Goal: Register for event/course

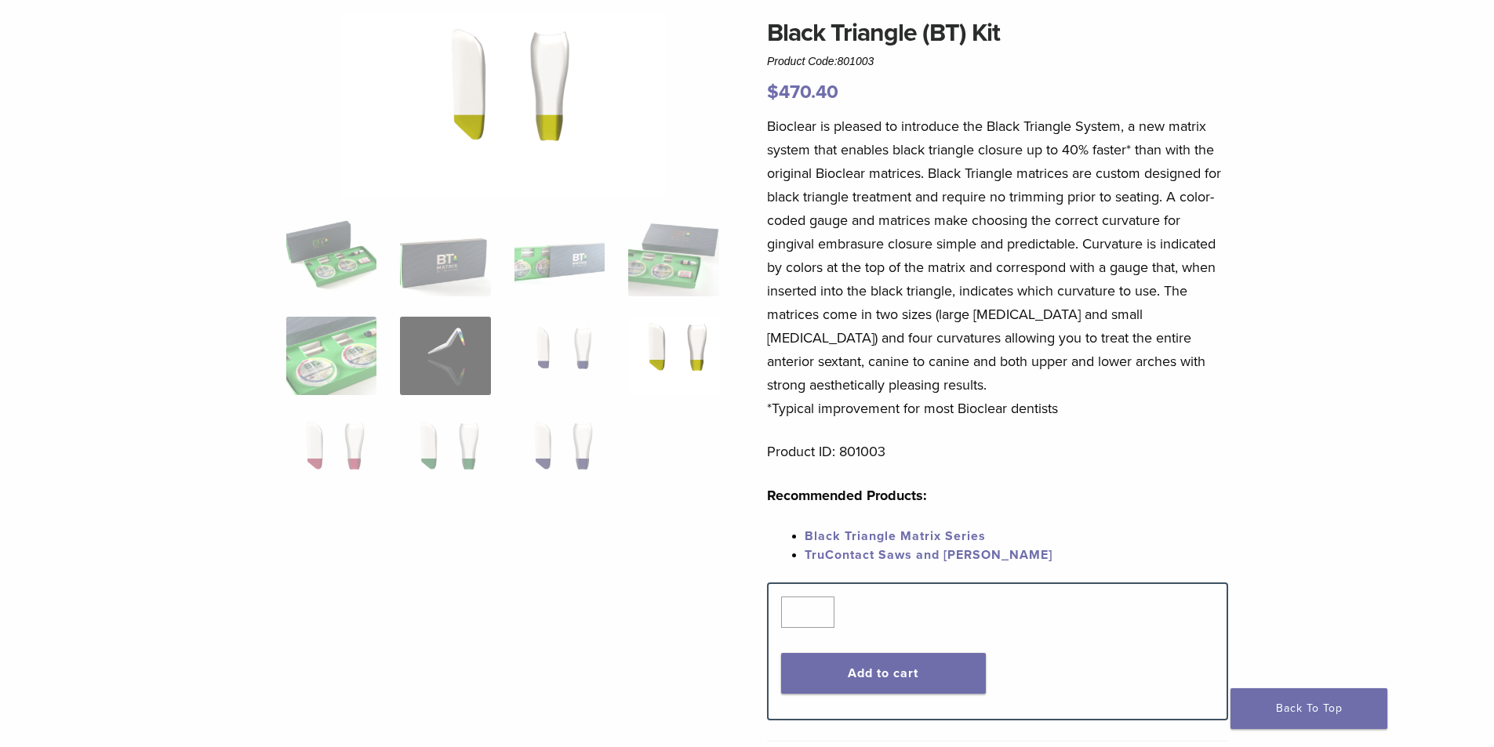
scroll to position [157, 0]
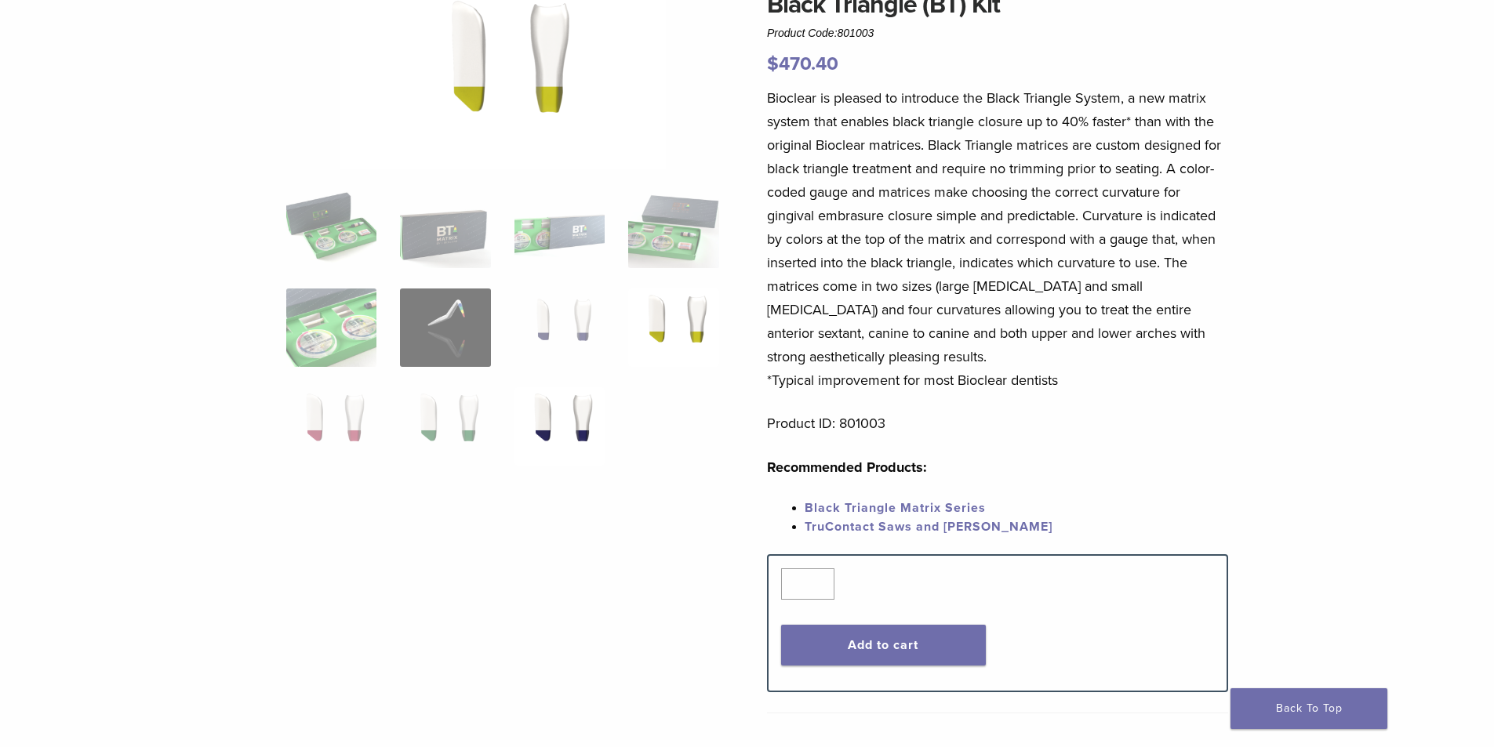
click at [587, 441] on img at bounding box center [560, 426] width 90 height 78
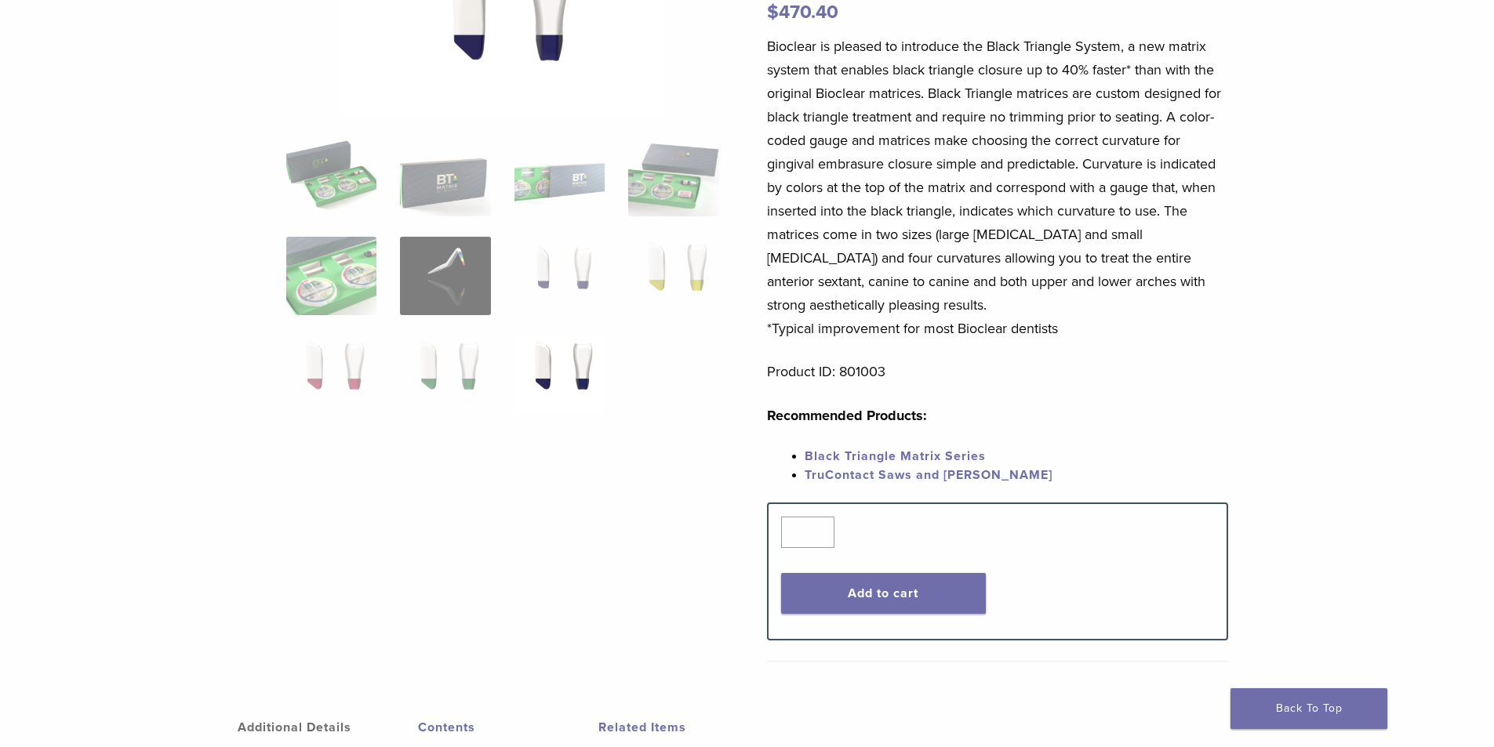
scroll to position [235, 0]
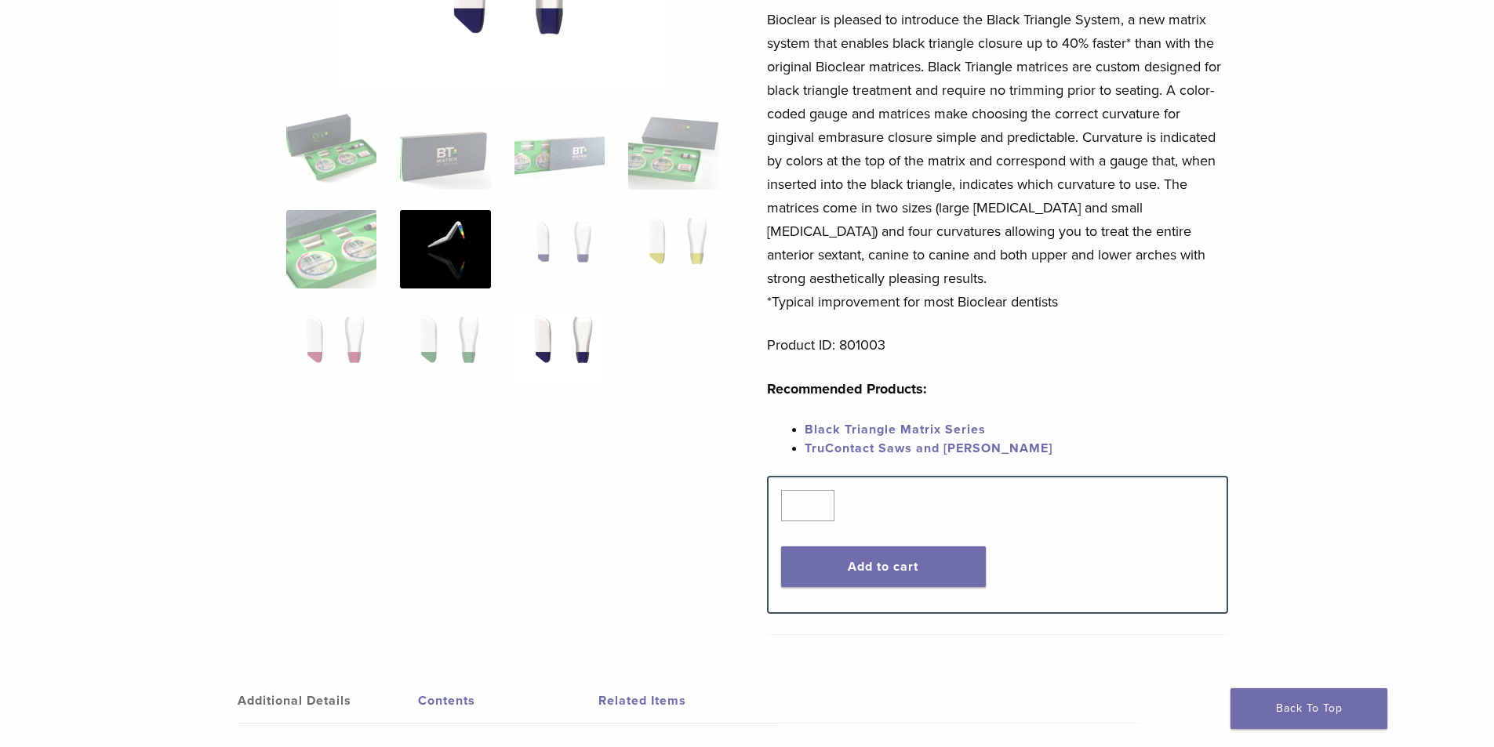
click at [453, 260] on img at bounding box center [445, 249] width 90 height 78
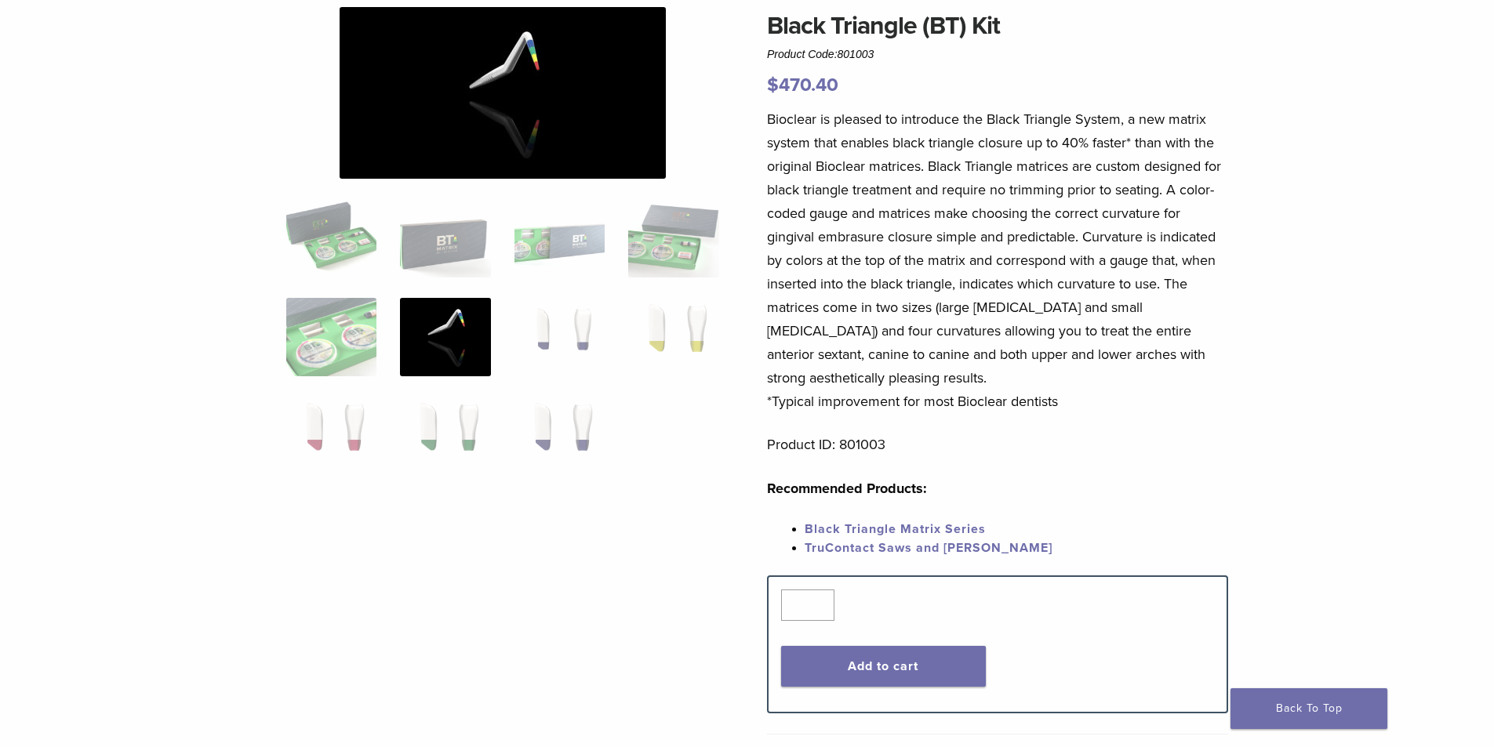
scroll to position [0, 0]
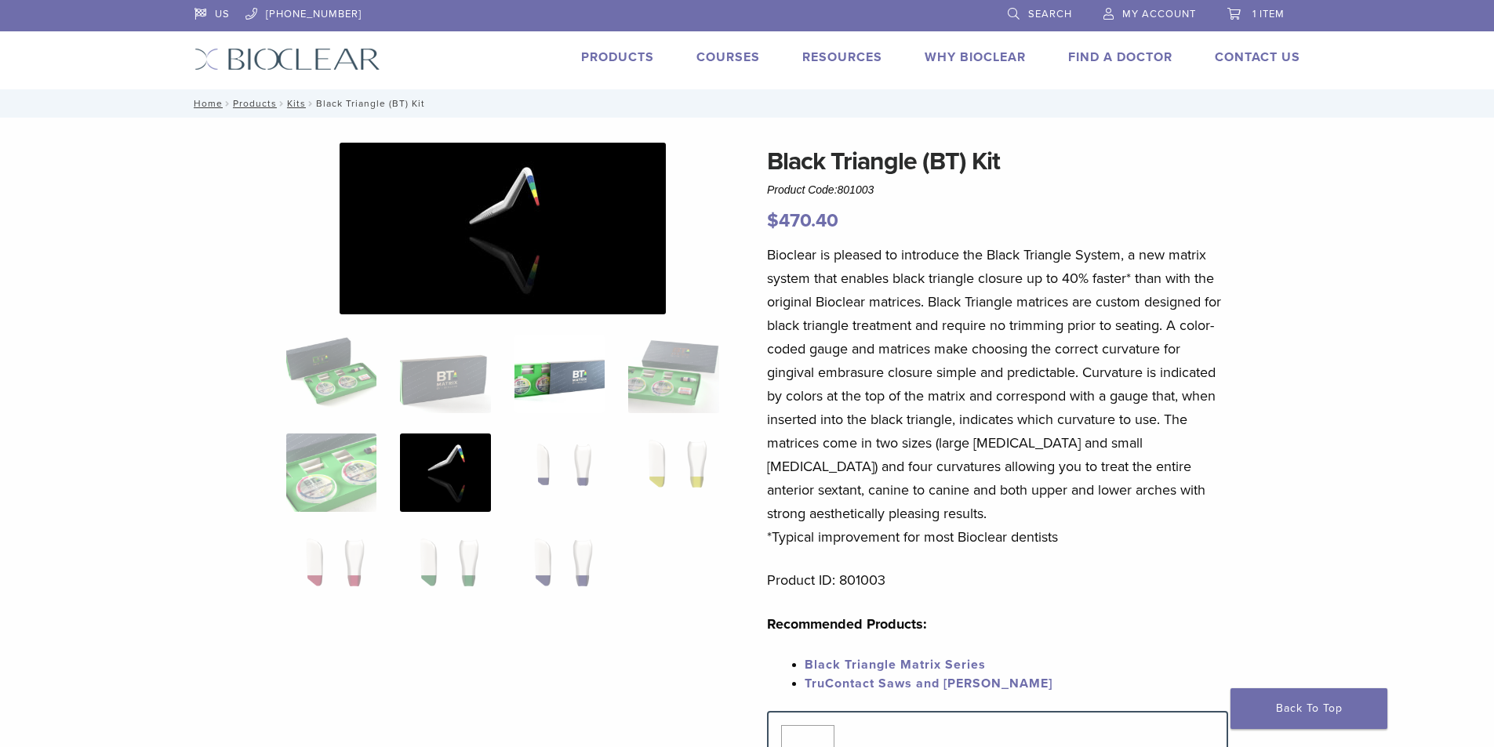
click at [544, 380] on img at bounding box center [560, 374] width 90 height 78
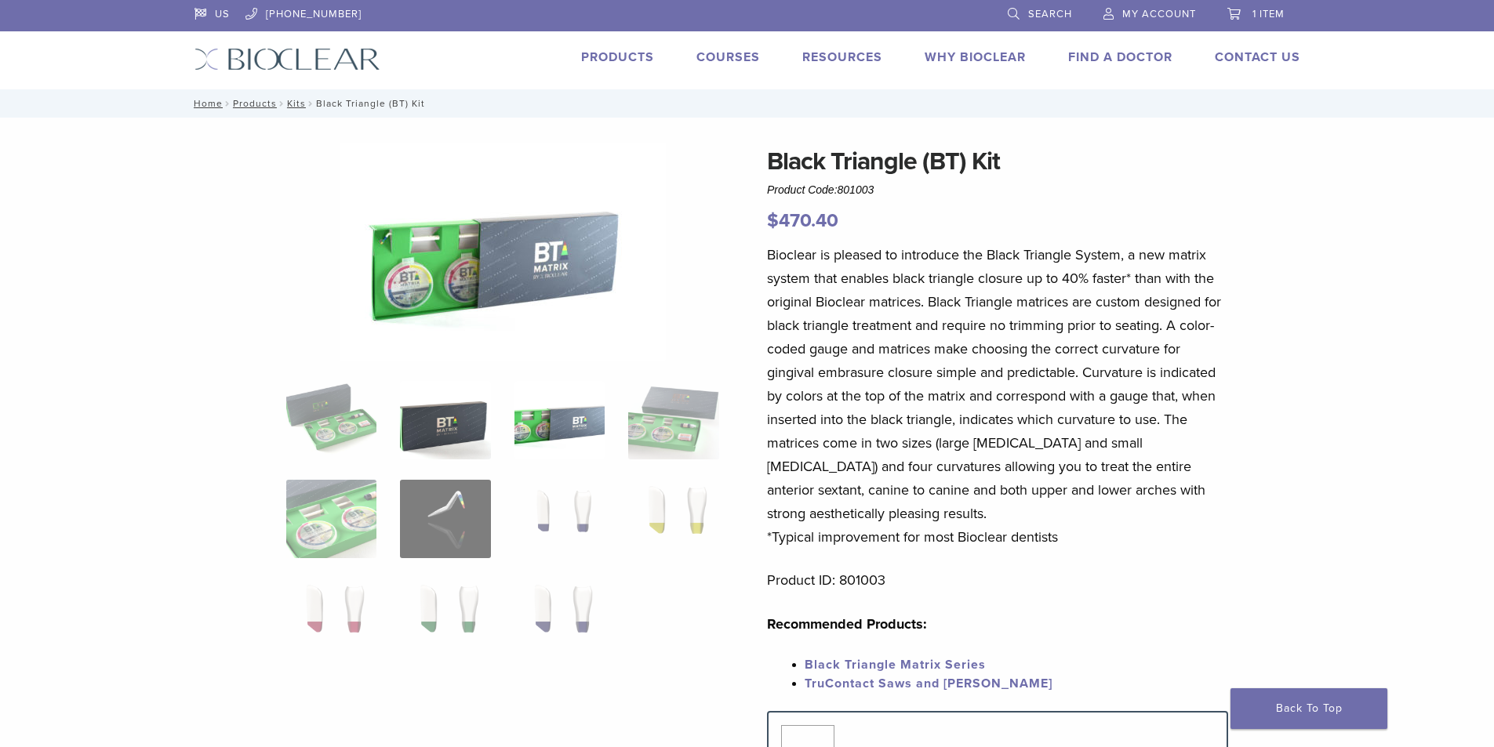
click at [427, 398] on img at bounding box center [445, 420] width 90 height 78
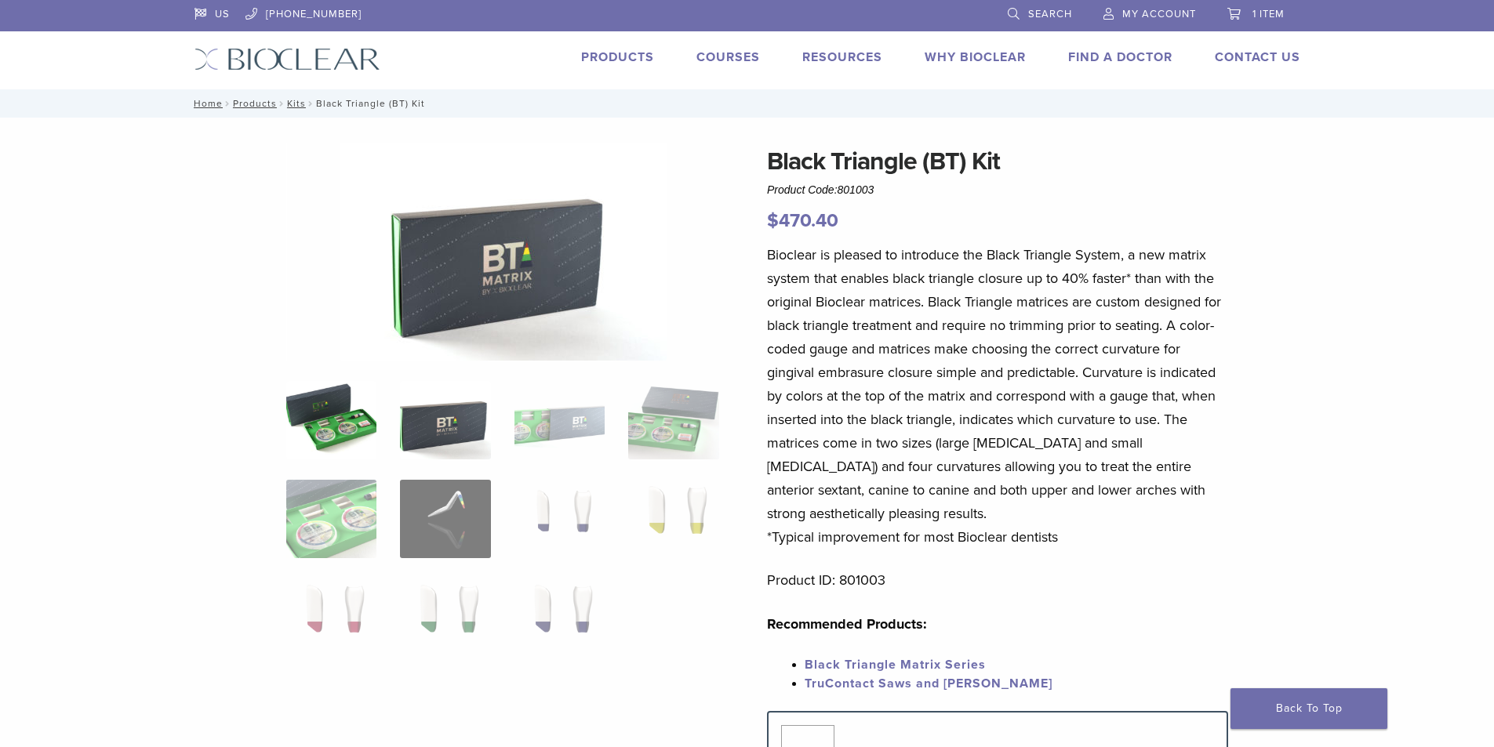
click at [325, 419] on img at bounding box center [331, 420] width 90 height 78
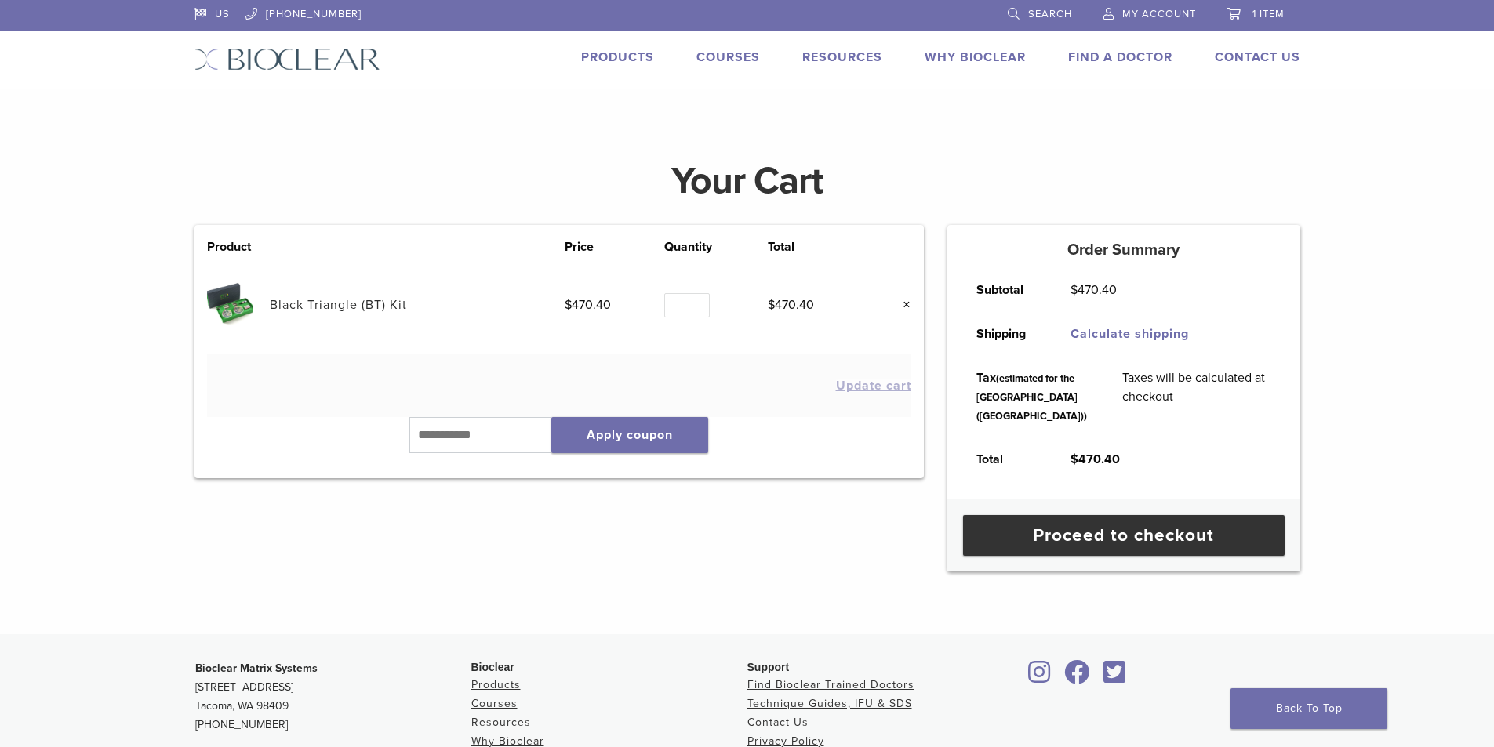
scroll to position [21, 0]
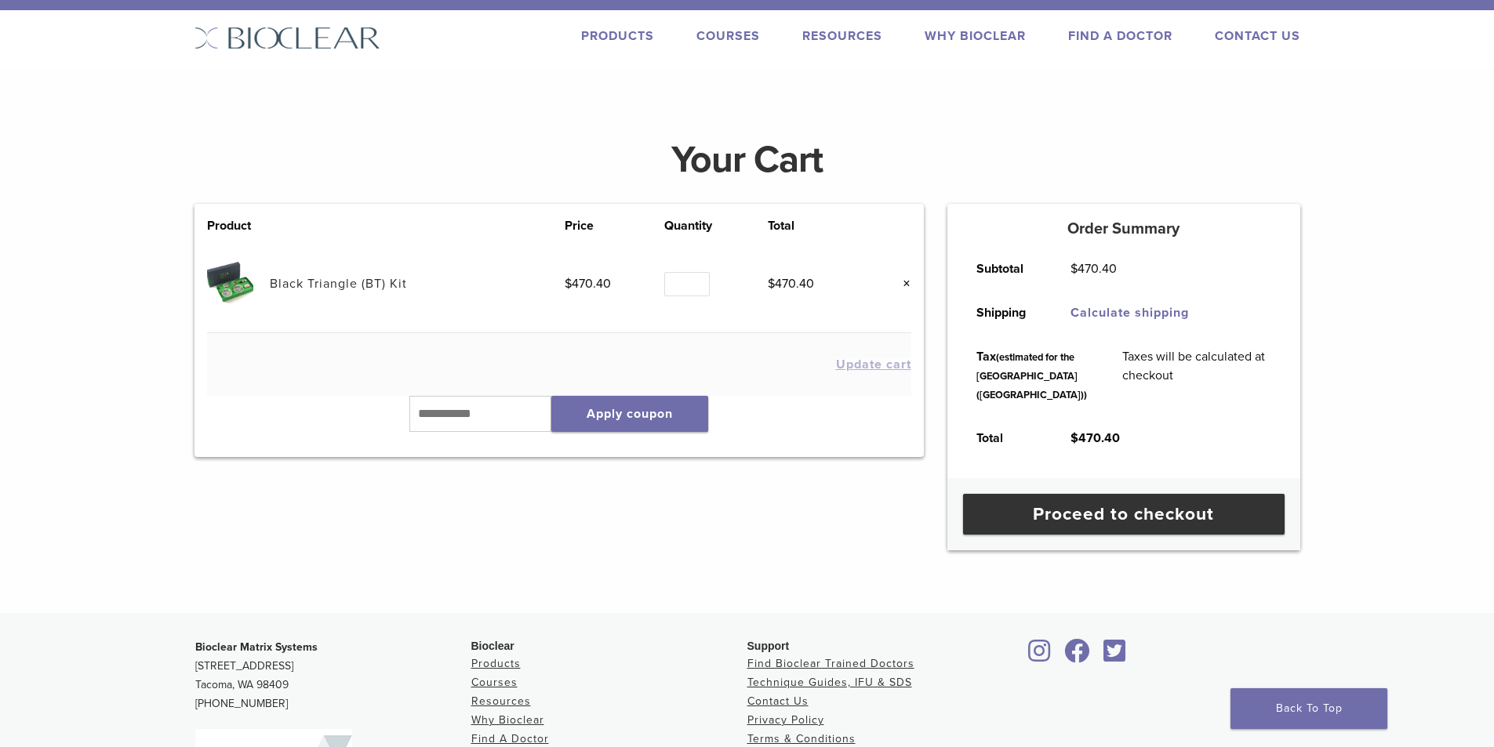
click at [969, 36] on link "Why Bioclear" at bounding box center [975, 36] width 101 height 16
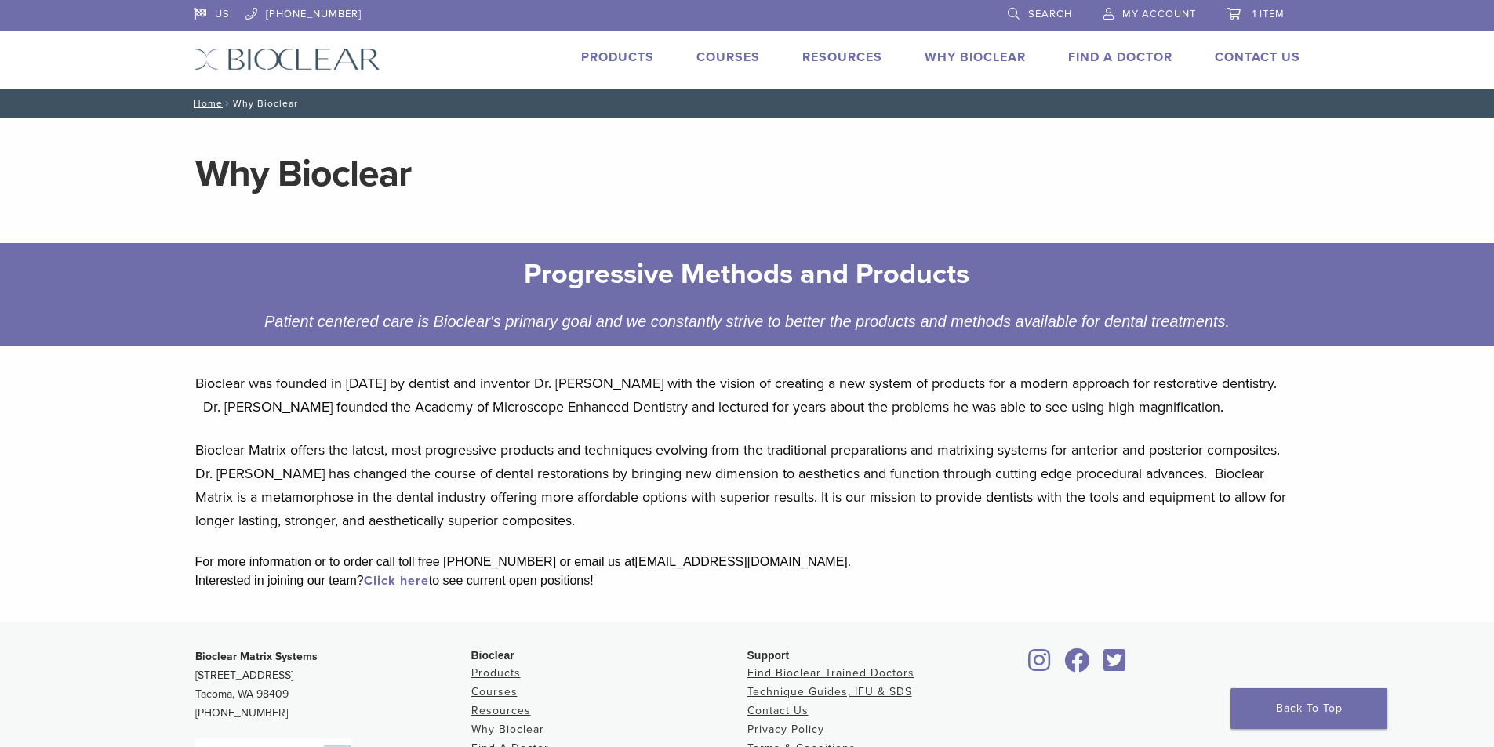
click at [744, 56] on link "Courses" at bounding box center [728, 57] width 64 height 16
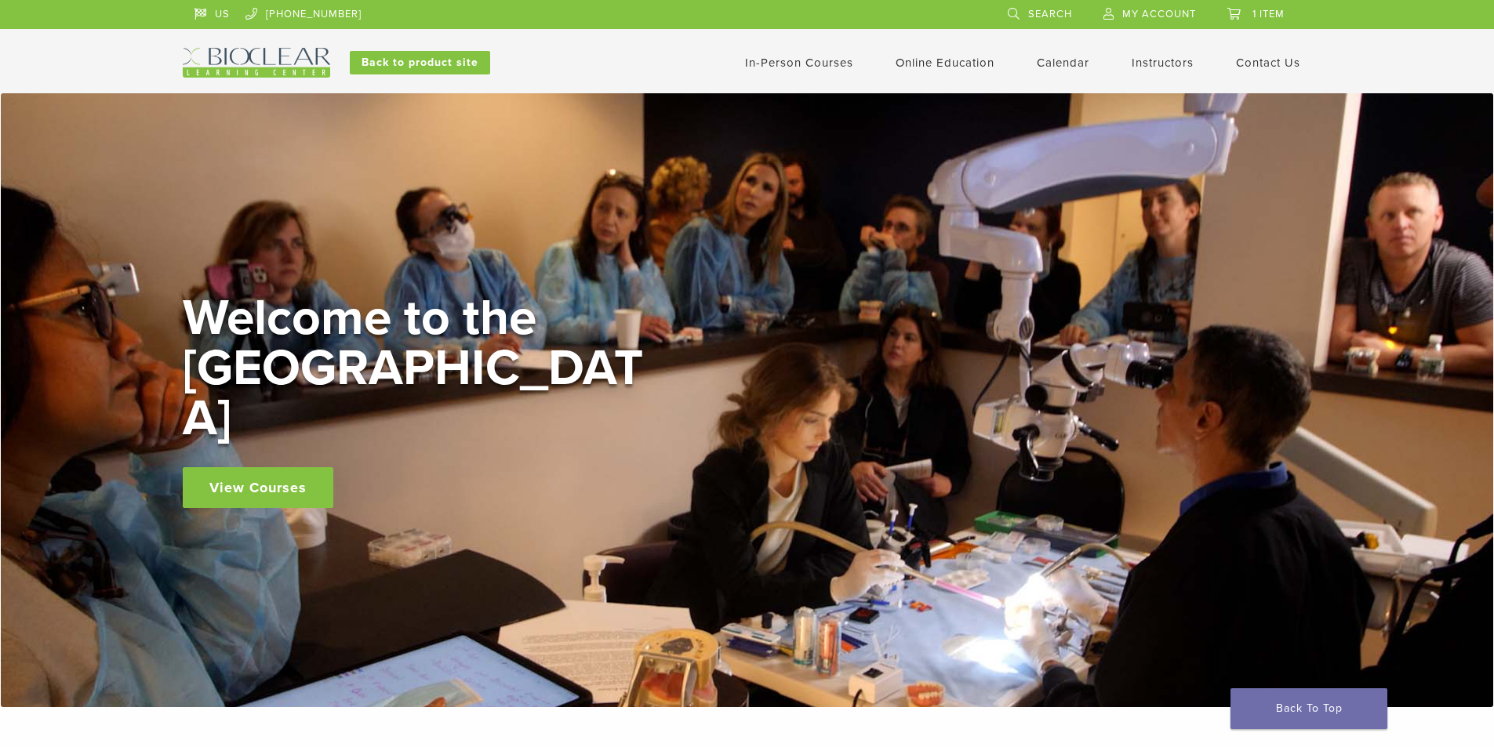
click at [236, 467] on link "View Courses" at bounding box center [258, 487] width 151 height 41
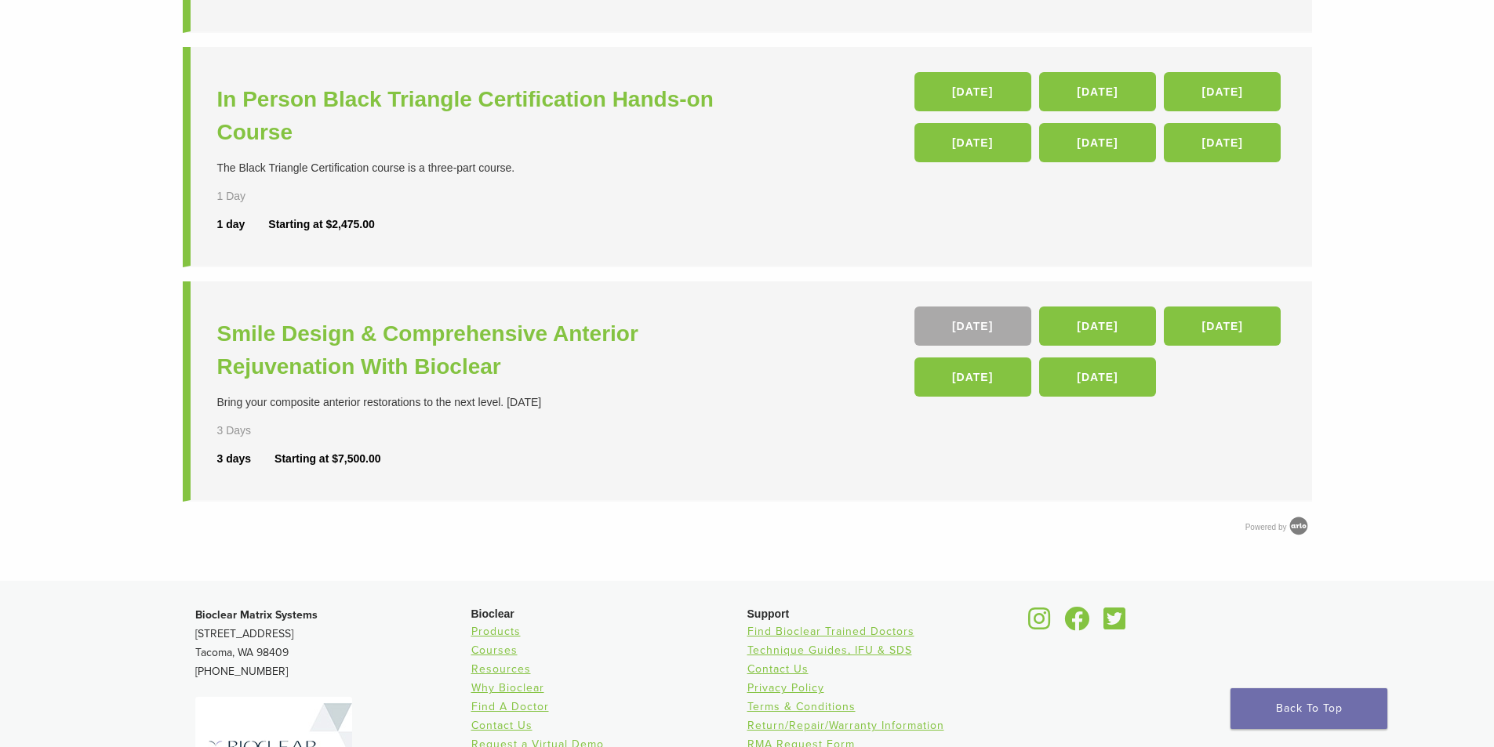
scroll to position [627, 0]
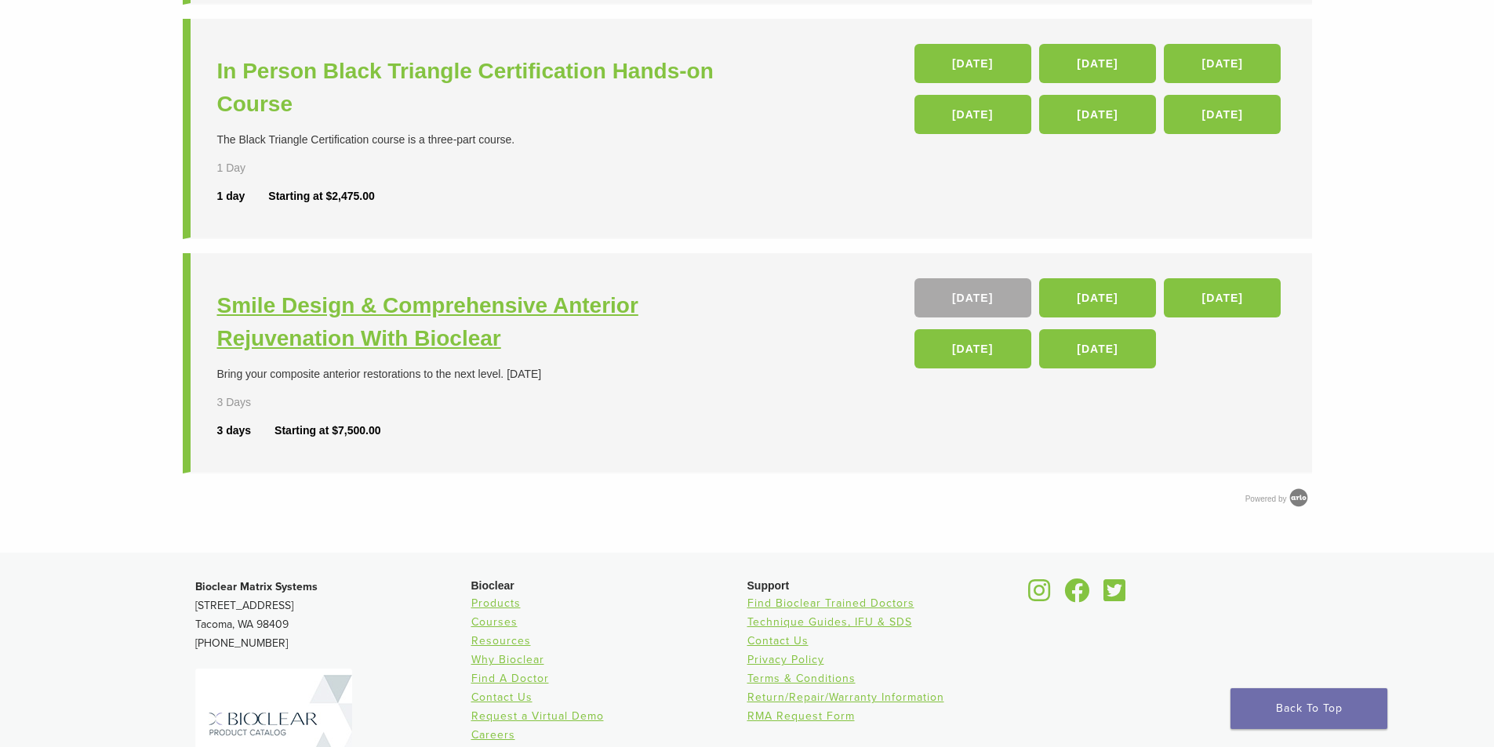
click at [568, 309] on h3 "Smile Design & Comprehensive Anterior Rejuvenation With Bioclear" at bounding box center [484, 322] width 534 height 66
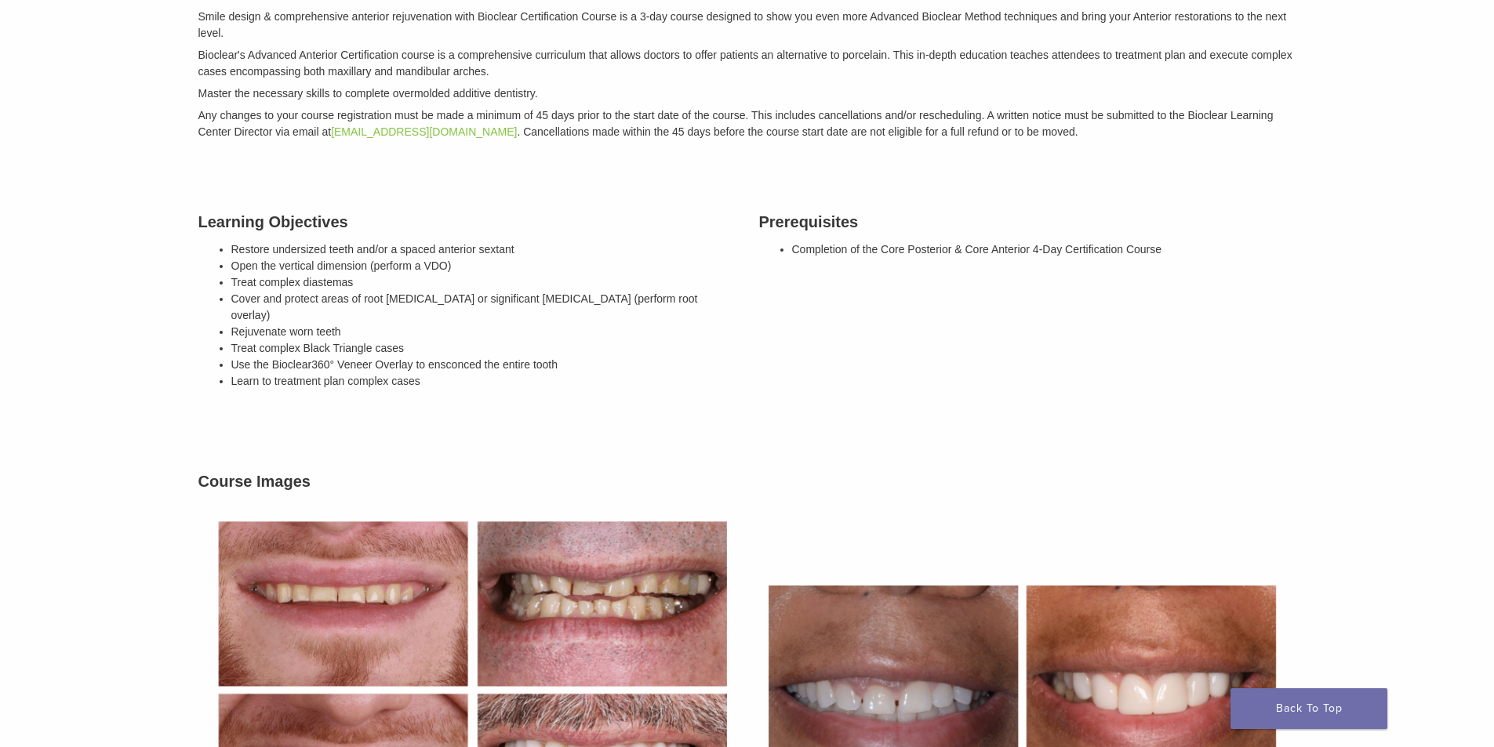
scroll to position [549, 0]
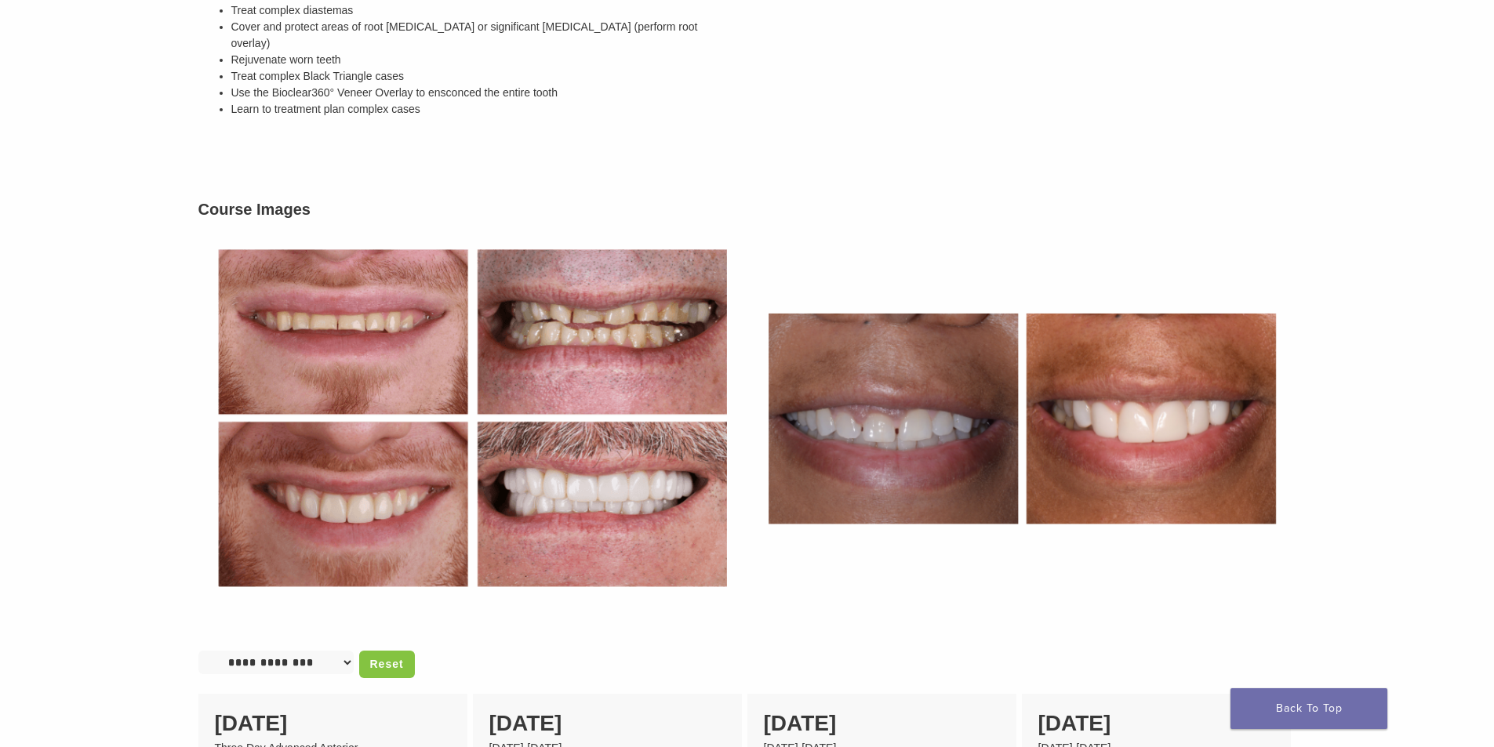
click at [355, 314] on img at bounding box center [472, 418] width 549 height 378
